Goal: Find contact information: Find contact information

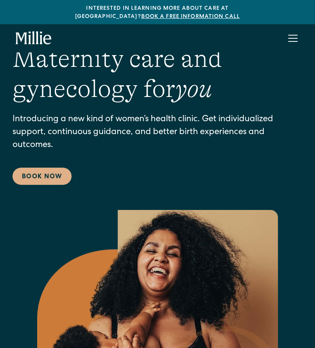
click at [291, 41] on div "menu" at bounding box center [292, 41] width 9 height 1
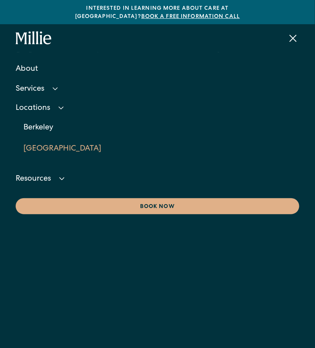
click at [42, 139] on link "[GEOGRAPHIC_DATA]" at bounding box center [160, 148] width 275 height 21
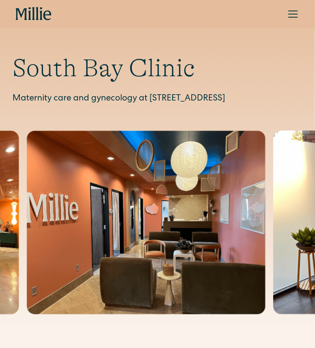
drag, startPoint x: 159, startPoint y: 114, endPoint x: 13, endPoint y: 100, distance: 146.8
click at [13, 100] on p "Maternity care and gynecology at 1471 Saratoga Ave, Suite 101, San Jose, CA 951…" at bounding box center [158, 99] width 290 height 13
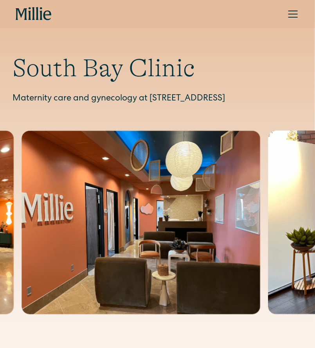
copy p "Maternity care and gynecology at 1471 Saratoga Ave, Suite 101, San Jose, CA 951…"
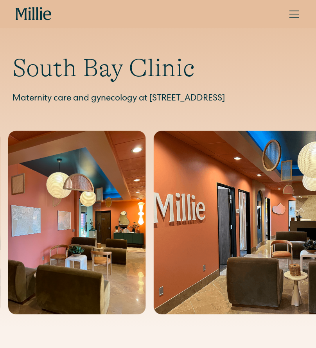
click at [299, 16] on div "menu" at bounding box center [293, 14] width 19 height 19
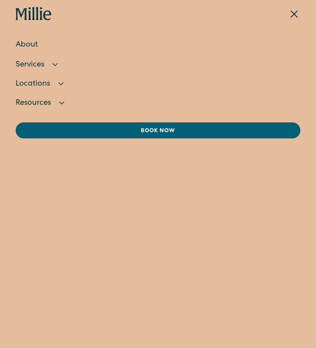
click at [26, 44] on link "About" at bounding box center [158, 44] width 284 height 21
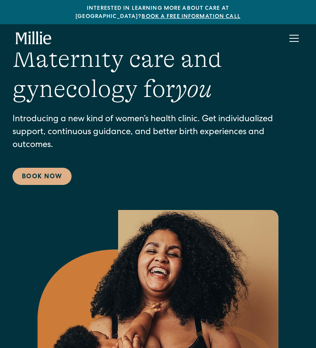
click at [290, 35] on div "menu" at bounding box center [293, 35] width 9 height 1
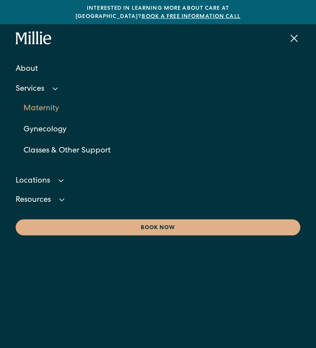
click at [55, 98] on link "Maternity" at bounding box center [161, 108] width 276 height 21
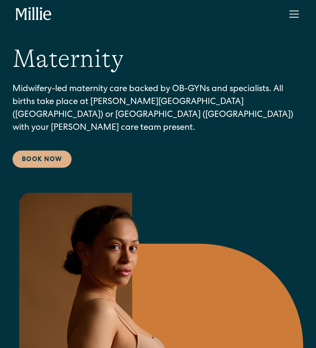
click at [297, 18] on div "menu" at bounding box center [293, 14] width 19 height 19
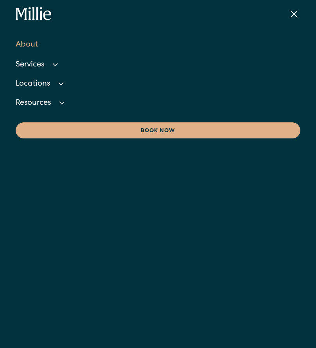
click at [33, 48] on link "About" at bounding box center [158, 44] width 284 height 21
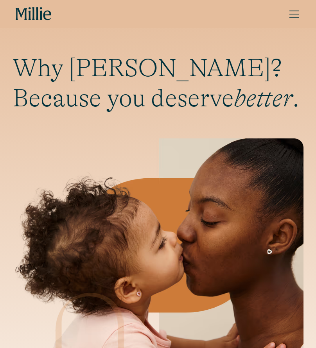
click at [285, 16] on div "menu" at bounding box center [293, 14] width 19 height 19
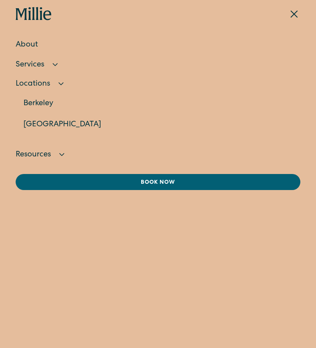
click at [47, 123] on link "[GEOGRAPHIC_DATA]" at bounding box center [161, 124] width 276 height 21
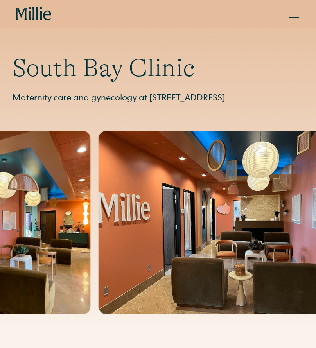
drag, startPoint x: 62, startPoint y: 110, endPoint x: 18, endPoint y: 70, distance: 59.2
click at [19, 69] on div "South Bay Clinic Maternity care and gynecology at 1471 Saratoga Ave, Suite 101,…" at bounding box center [158, 79] width 291 height 52
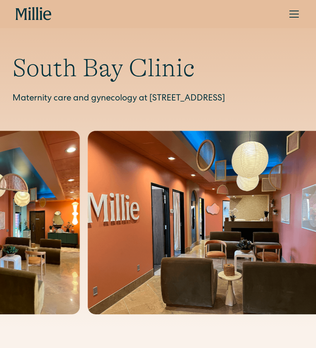
copy div "South Bay Clinic Maternity care and gynecology at 1471 Saratoga Ave, Suite 101,…"
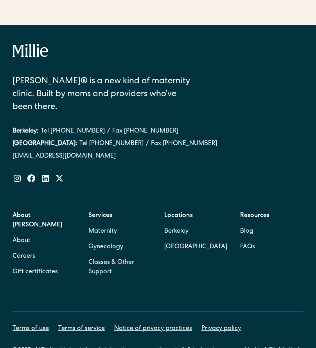
scroll to position [2846, 0]
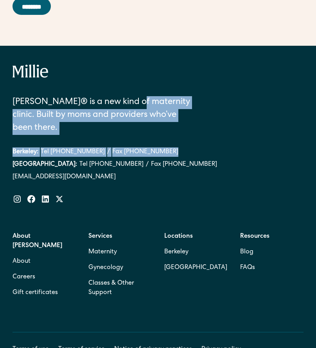
drag, startPoint x: 170, startPoint y: 127, endPoint x: 131, endPoint y: 105, distance: 44.6
click at [131, 105] on div "[PERSON_NAME]® is a new kind of maternity clinic. Built by moms and providers w…" at bounding box center [158, 139] width 291 height 86
click at [175, 130] on div "[PERSON_NAME]® is a new kind of maternity clinic. Built by moms and providers w…" at bounding box center [158, 139] width 291 height 86
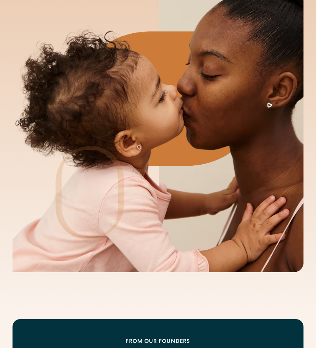
scroll to position [0, 0]
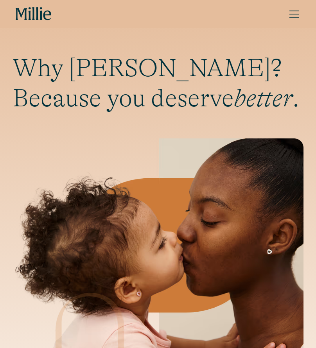
click at [295, 17] on div "menu" at bounding box center [293, 14] width 19 height 19
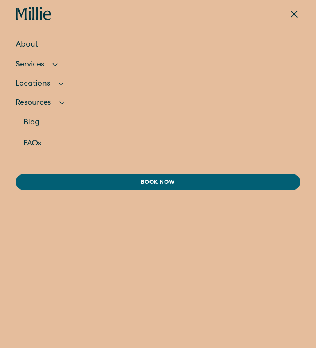
click at [32, 97] on div "Resources" at bounding box center [158, 104] width 284 height 18
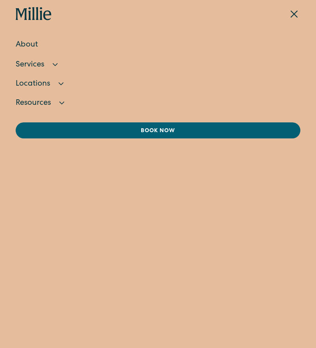
click at [294, 12] on div "menu" at bounding box center [293, 14] width 19 height 19
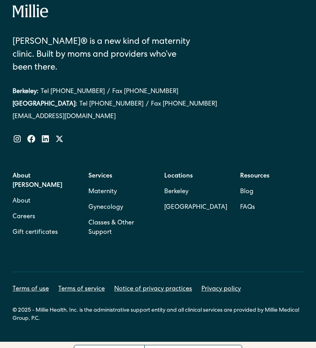
scroll to position [2906, 0]
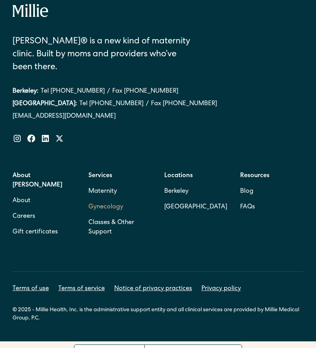
click at [108, 199] on link "Gynecology" at bounding box center [105, 207] width 35 height 16
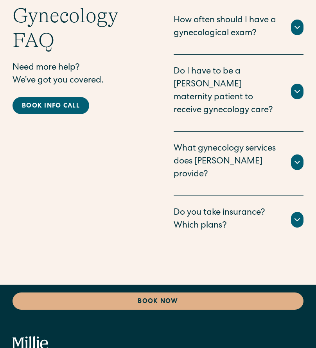
scroll to position [2522, 0]
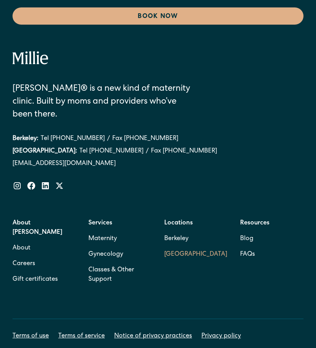
click at [187, 247] on link "[GEOGRAPHIC_DATA]" at bounding box center [195, 255] width 63 height 16
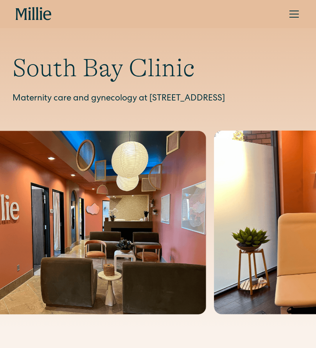
click at [292, 16] on div "menu" at bounding box center [293, 14] width 19 height 19
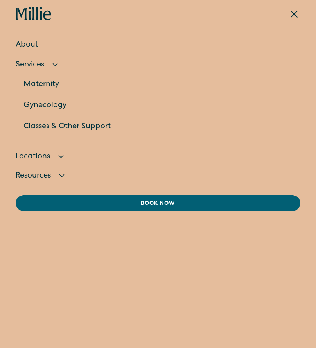
click at [55, 103] on link "Gynecology" at bounding box center [161, 105] width 276 height 21
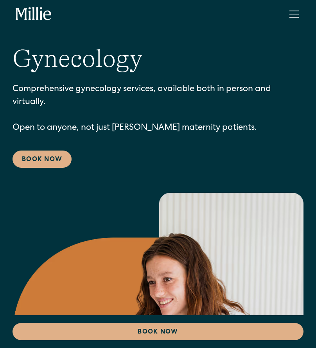
click at [294, 20] on div "menu" at bounding box center [293, 14] width 19 height 19
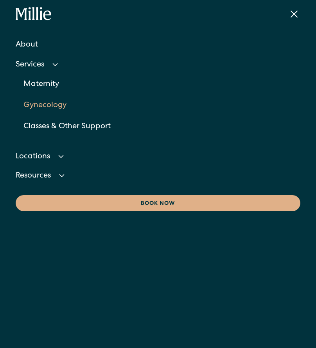
click at [48, 101] on link "Gynecology" at bounding box center [161, 105] width 276 height 21
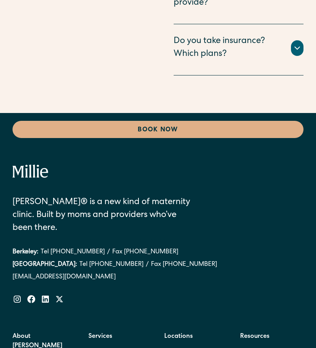
scroll to position [2522, 0]
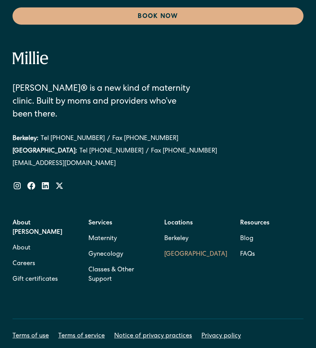
click at [178, 247] on link "[GEOGRAPHIC_DATA]" at bounding box center [195, 255] width 63 height 16
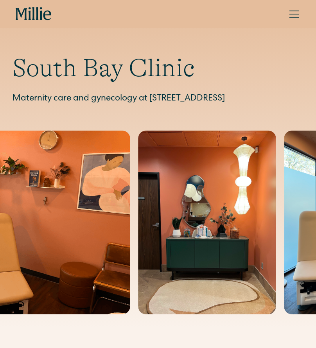
drag, startPoint x: 99, startPoint y: 116, endPoint x: 147, endPoint y: 98, distance: 51.6
click at [147, 98] on p "Maternity care and gynecology at [STREET_ADDRESS]" at bounding box center [158, 99] width 291 height 13
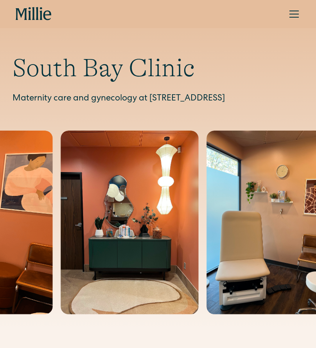
copy p "[STREET_ADDRESS]"
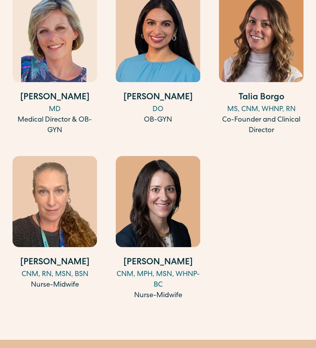
scroll to position [1132, 0]
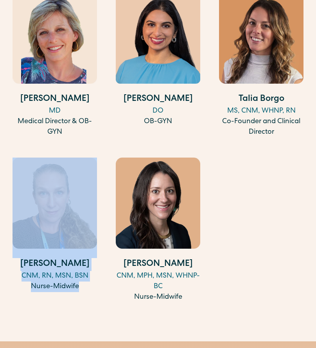
drag, startPoint x: 9, startPoint y: 273, endPoint x: 80, endPoint y: 301, distance: 75.8
click at [80, 301] on div "Meet our South Bay team [PERSON_NAME] MD Medical Director & OB-GYN [PERSON_NAME…" at bounding box center [158, 127] width 316 height 354
copy link "[PERSON_NAME] CNM, RN, MSN, BSN Nurse-Midwife"
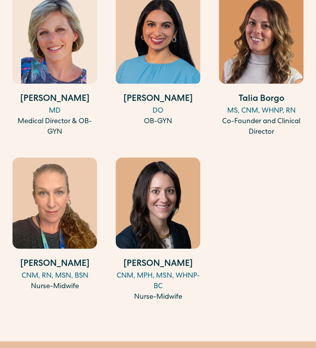
click at [228, 327] on section "Meet our South Bay team [PERSON_NAME] MD Medical Director & OB-GYN [PERSON_NAME…" at bounding box center [158, 140] width 316 height 401
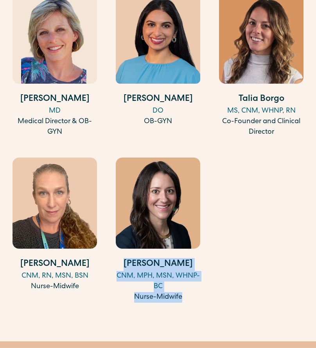
drag, startPoint x: 213, startPoint y: 323, endPoint x: 127, endPoint y: 270, distance: 100.2
click at [127, 270] on section "Meet our South Bay team [PERSON_NAME] MD Medical Director & OB-GYN [PERSON_NAME…" at bounding box center [158, 140] width 316 height 401
copy div "[PERSON_NAME] CNM, MPH, MSN, WHNP-BC Nurse-Midwife"
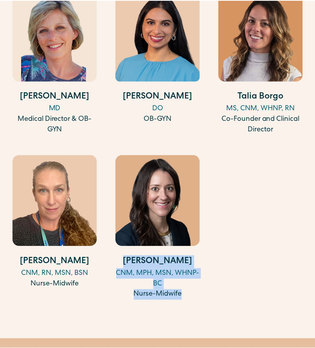
scroll to position [1130, 0]
